Goal: Check status: Check status

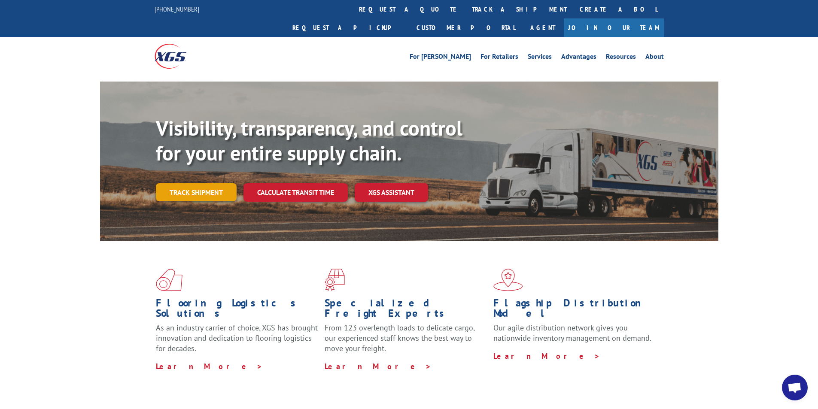
click at [172, 183] on link "Track shipment" at bounding box center [196, 192] width 81 height 18
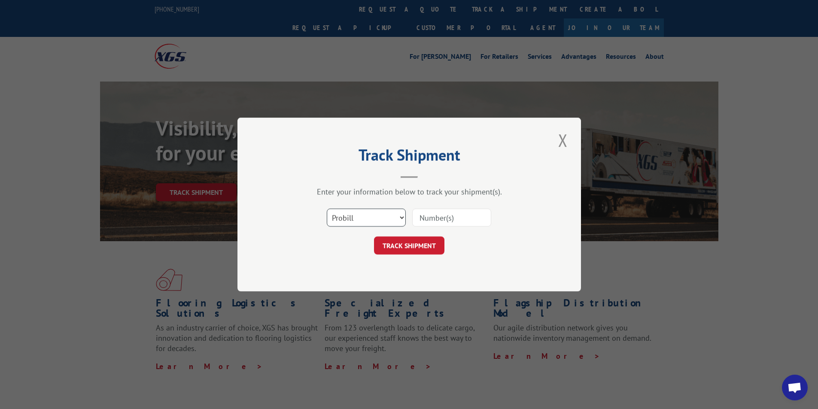
click at [365, 217] on select "Select category... Probill BOL PO" at bounding box center [366, 218] width 79 height 18
select select "bol"
click at [327, 209] on select "Select category... Probill BOL PO" at bounding box center [366, 218] width 79 height 18
click at [430, 222] on input at bounding box center [451, 218] width 79 height 18
type input "54386208"
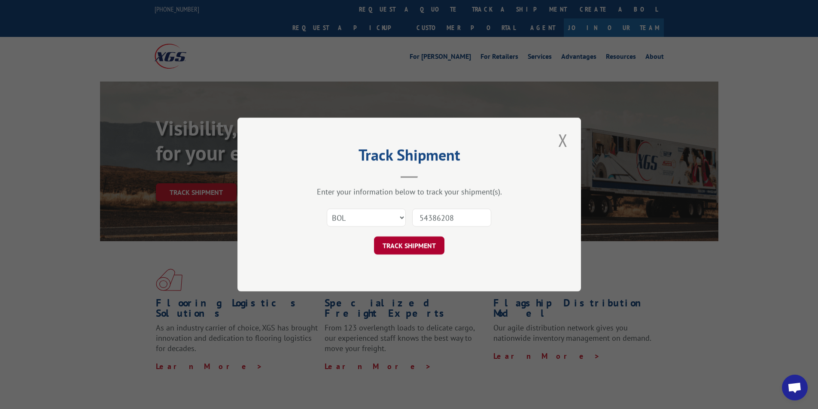
click at [433, 243] on button "TRACK SHIPMENT" at bounding box center [409, 246] width 70 height 18
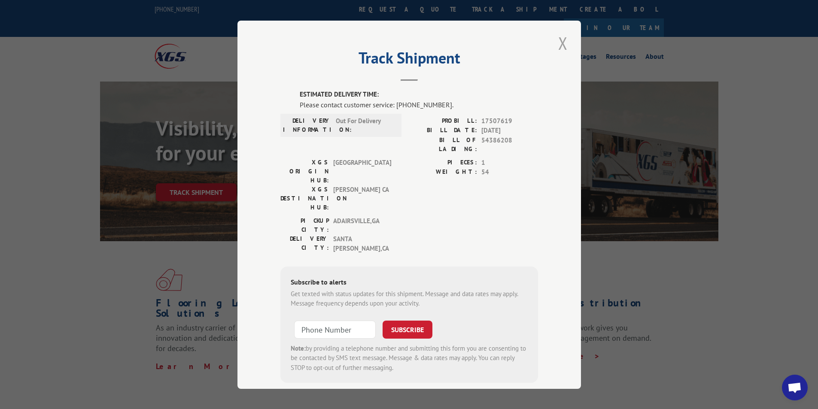
click at [559, 45] on button "Close modal" at bounding box center [563, 43] width 15 height 24
